Goal: Task Accomplishment & Management: Manage account settings

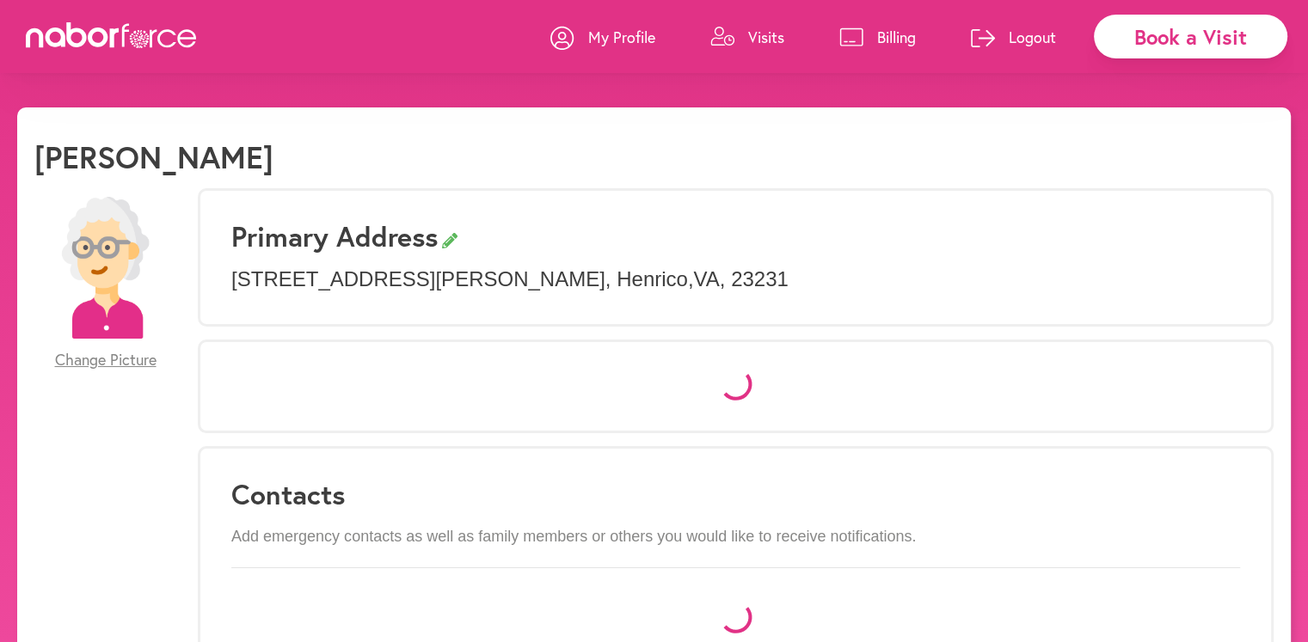
select select "*"
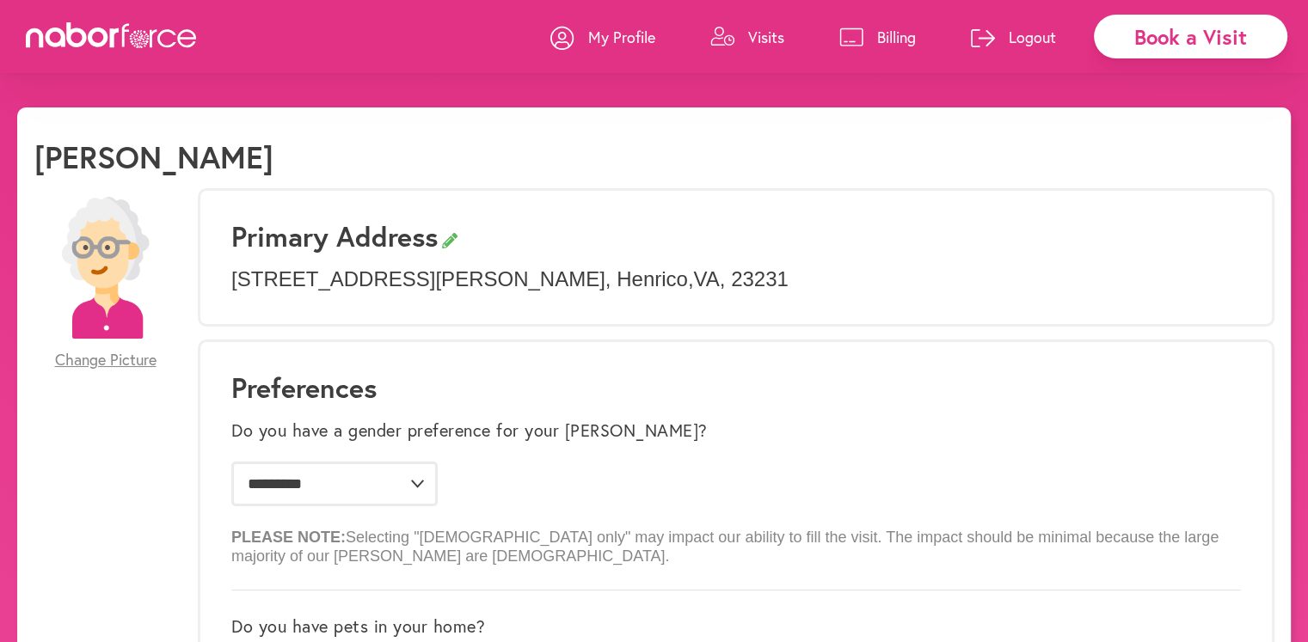
click at [758, 35] on p "Visits" at bounding box center [766, 37] width 36 height 21
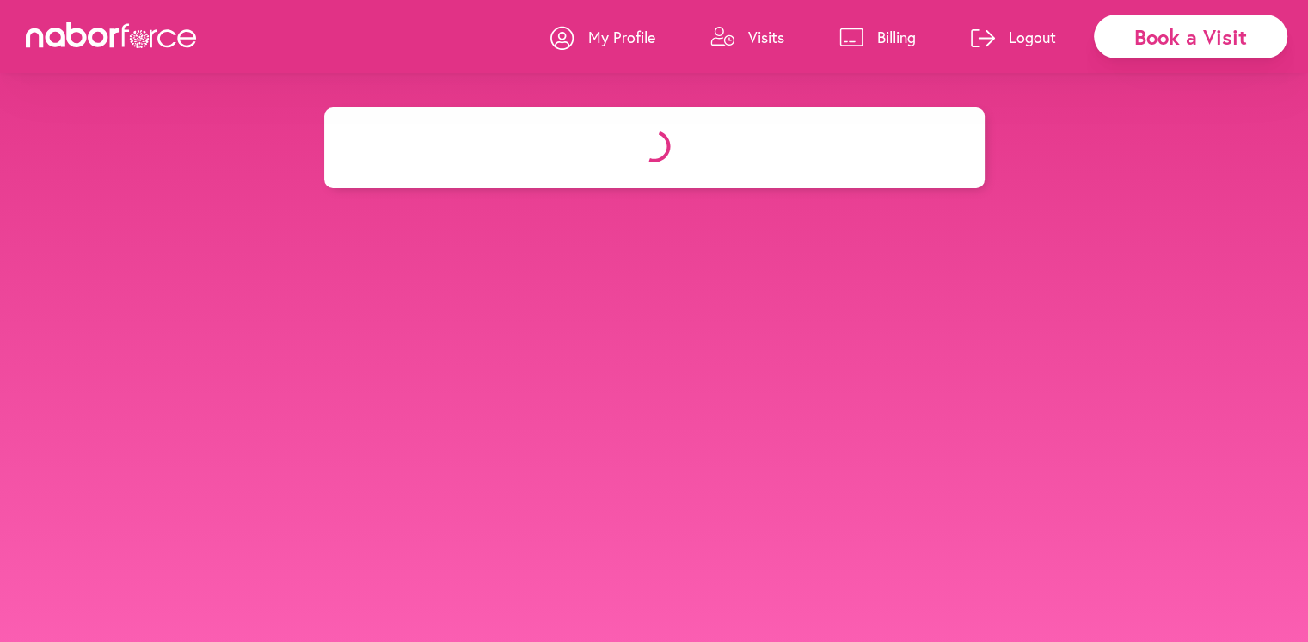
select select "********"
select select "***"
